Goal: Register for event/course

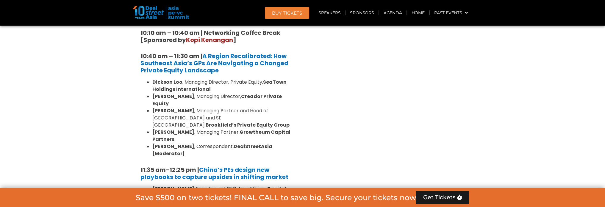
scroll to position [595, 0]
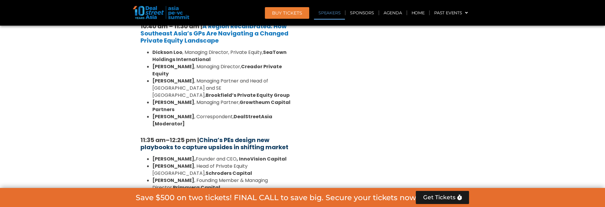
click at [258, 136] on strong "China’s PEs design new playbooks to capture upsides in shifting market" at bounding box center [215, 143] width 148 height 15
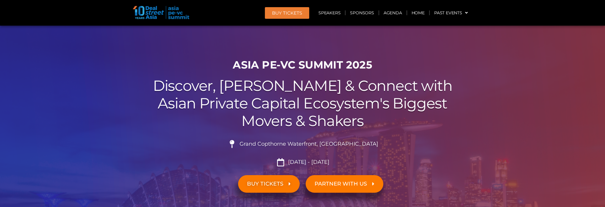
scroll to position [0, 0]
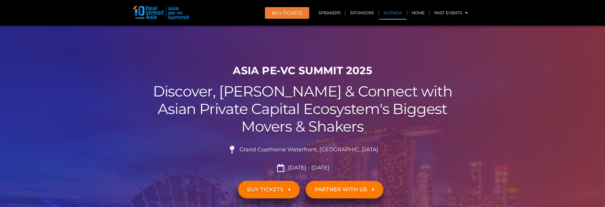
click at [395, 15] on link "Agenda" at bounding box center [392, 13] width 27 height 14
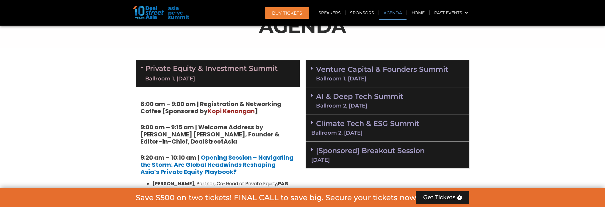
scroll to position [341, 0]
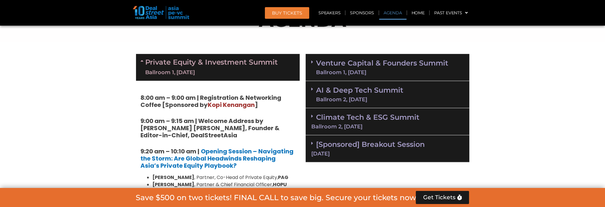
click at [380, 90] on link "AI & Deep Tech Summit Ballroom 2, [DATE]" at bounding box center [359, 94] width 87 height 15
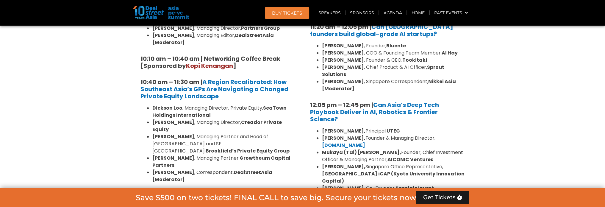
scroll to position [549, 0]
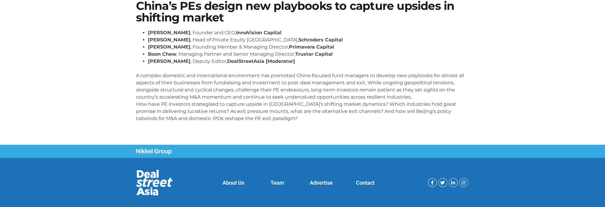
scroll to position [60, 0]
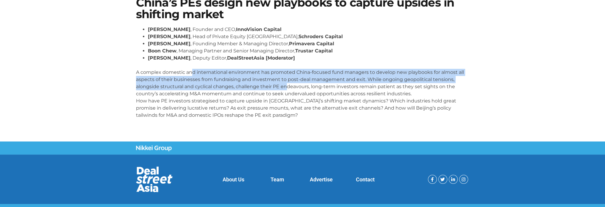
drag, startPoint x: 194, startPoint y: 72, endPoint x: 287, endPoint y: 87, distance: 94.9
click at [287, 87] on p "A complex domestic and international environment has promoted China-focused fun…" at bounding box center [302, 90] width 333 height 57
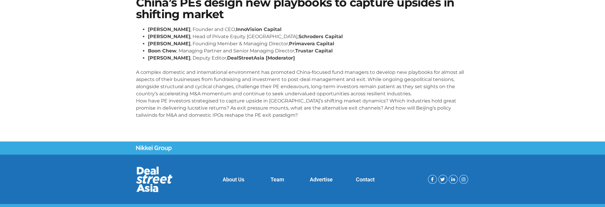
click at [318, 94] on p "A complex domestic and international environment has promoted China-focused fun…" at bounding box center [302, 90] width 333 height 57
